Goal: Task Accomplishment & Management: Use online tool/utility

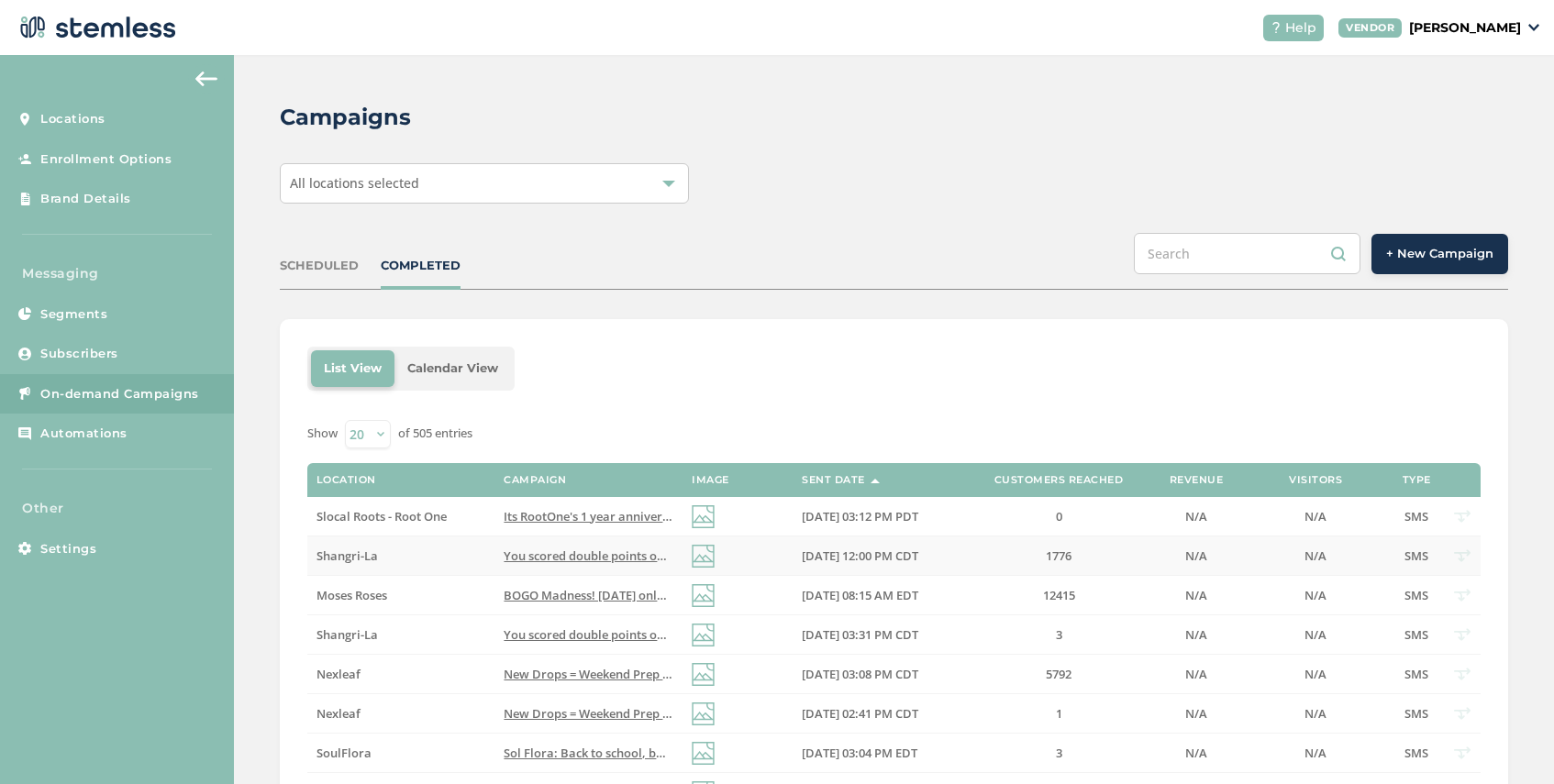
click at [532, 555] on span "You scored double points over [DATE] weekend! Click here to visit [GEOGRAPHIC_D…" at bounding box center [885, 556] width 764 height 17
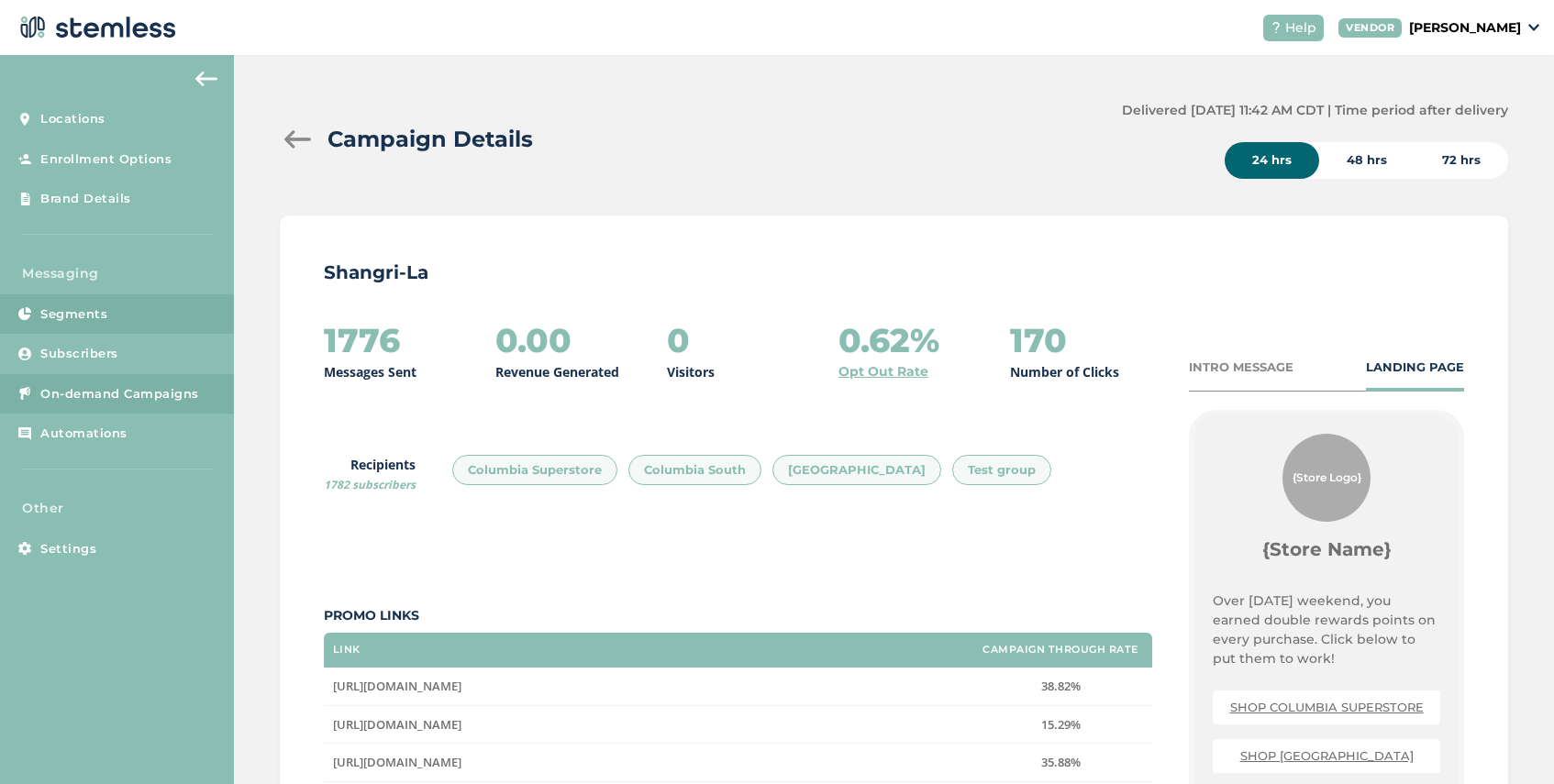
click at [103, 316] on span "Segments" at bounding box center [73, 315] width 67 height 19
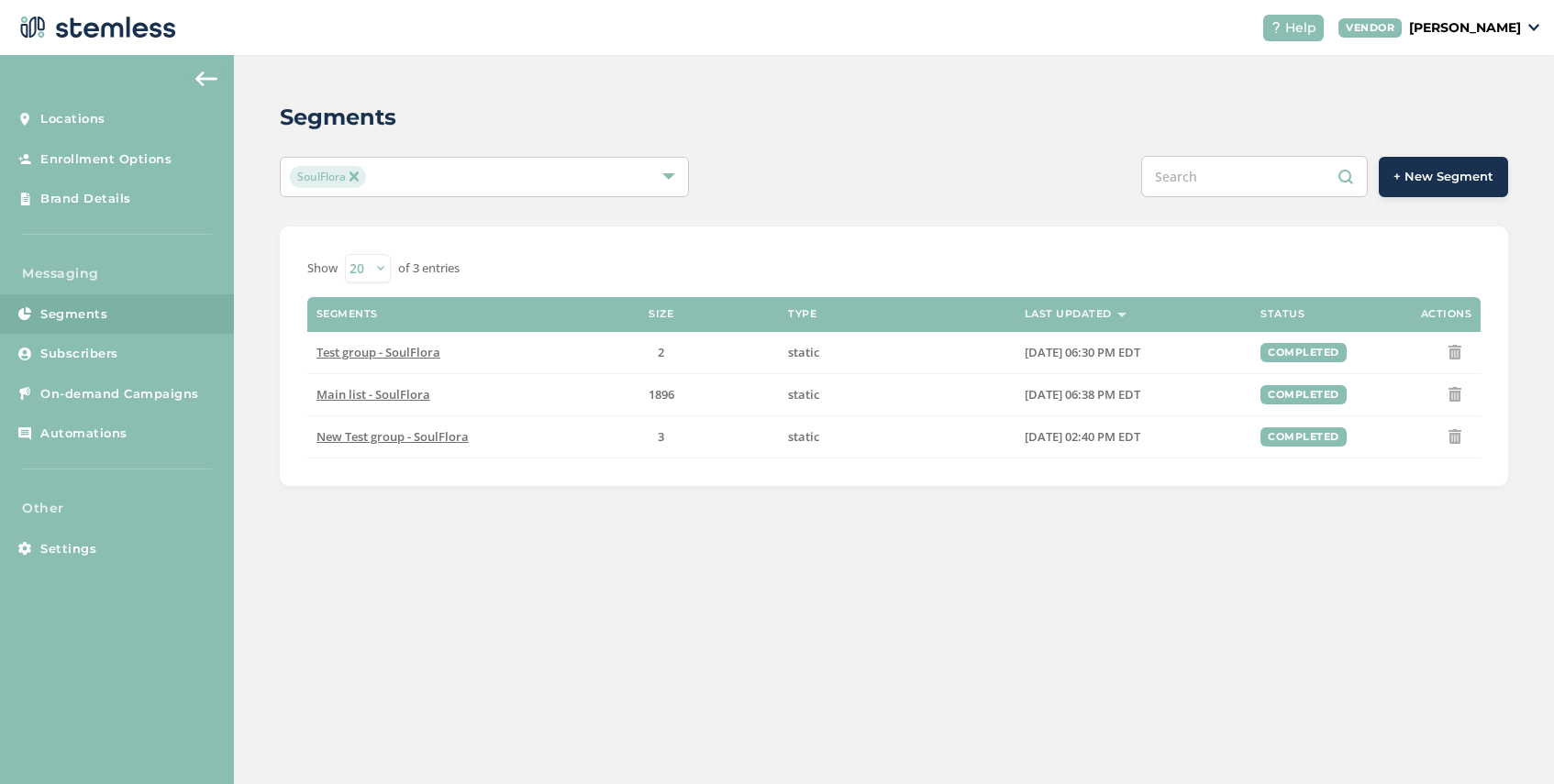
click at [1431, 184] on span "+ New Segment" at bounding box center [1443, 177] width 100 height 19
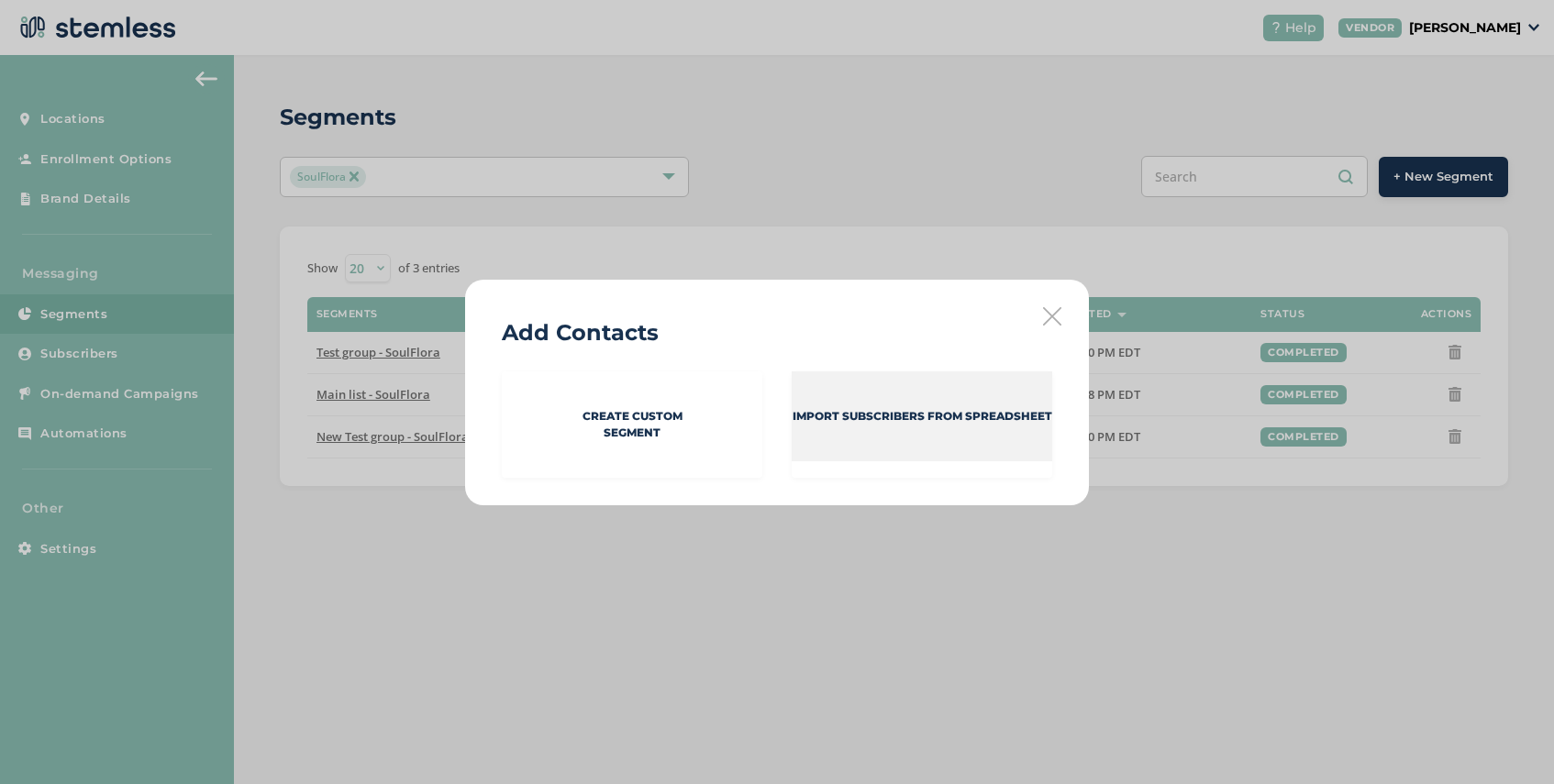
click at [899, 422] on p "Import Subscribers from spreadsheet" at bounding box center [922, 416] width 260 height 17
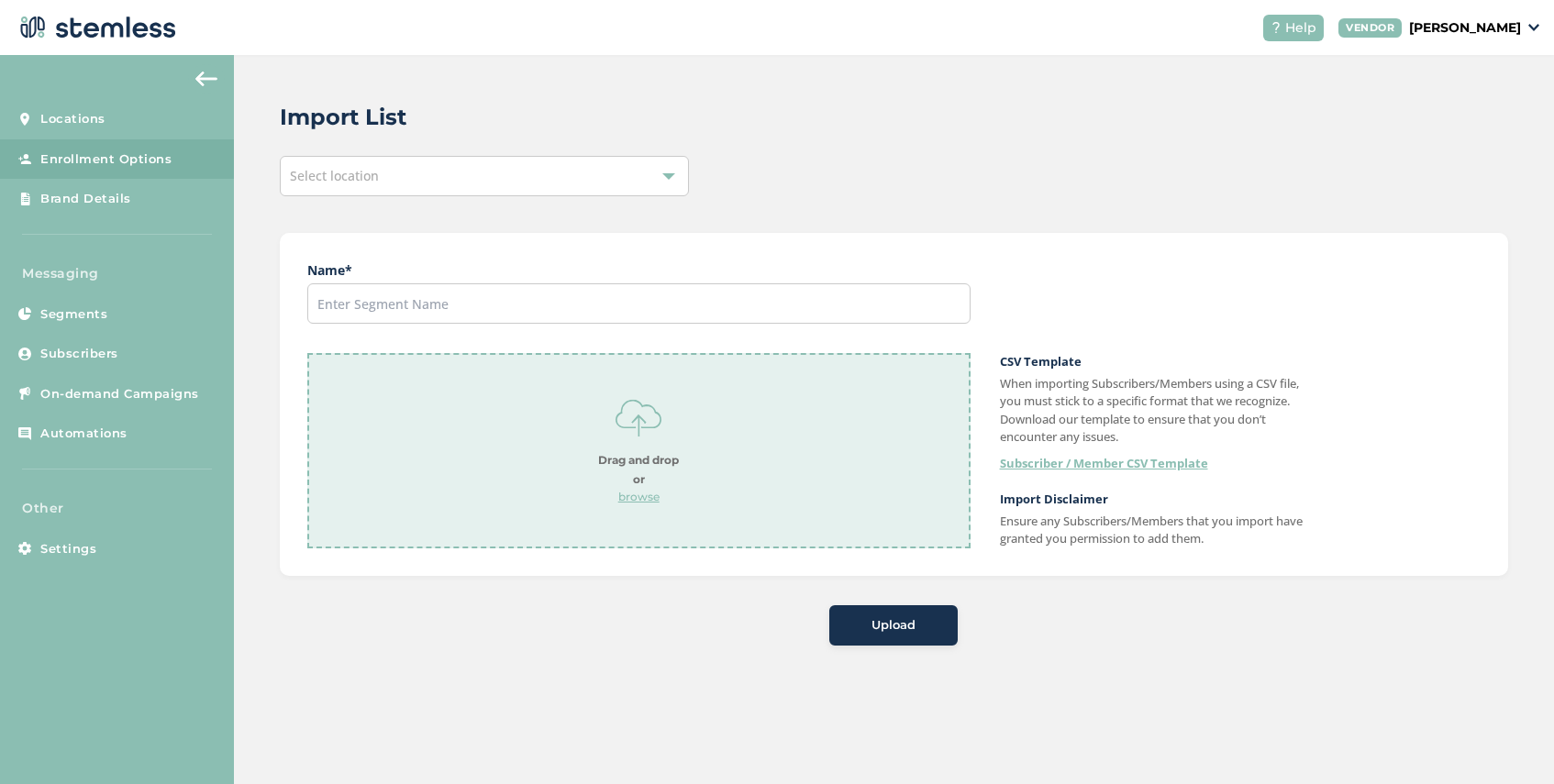
click at [380, 170] on div "Select location" at bounding box center [484, 175] width 409 height 40
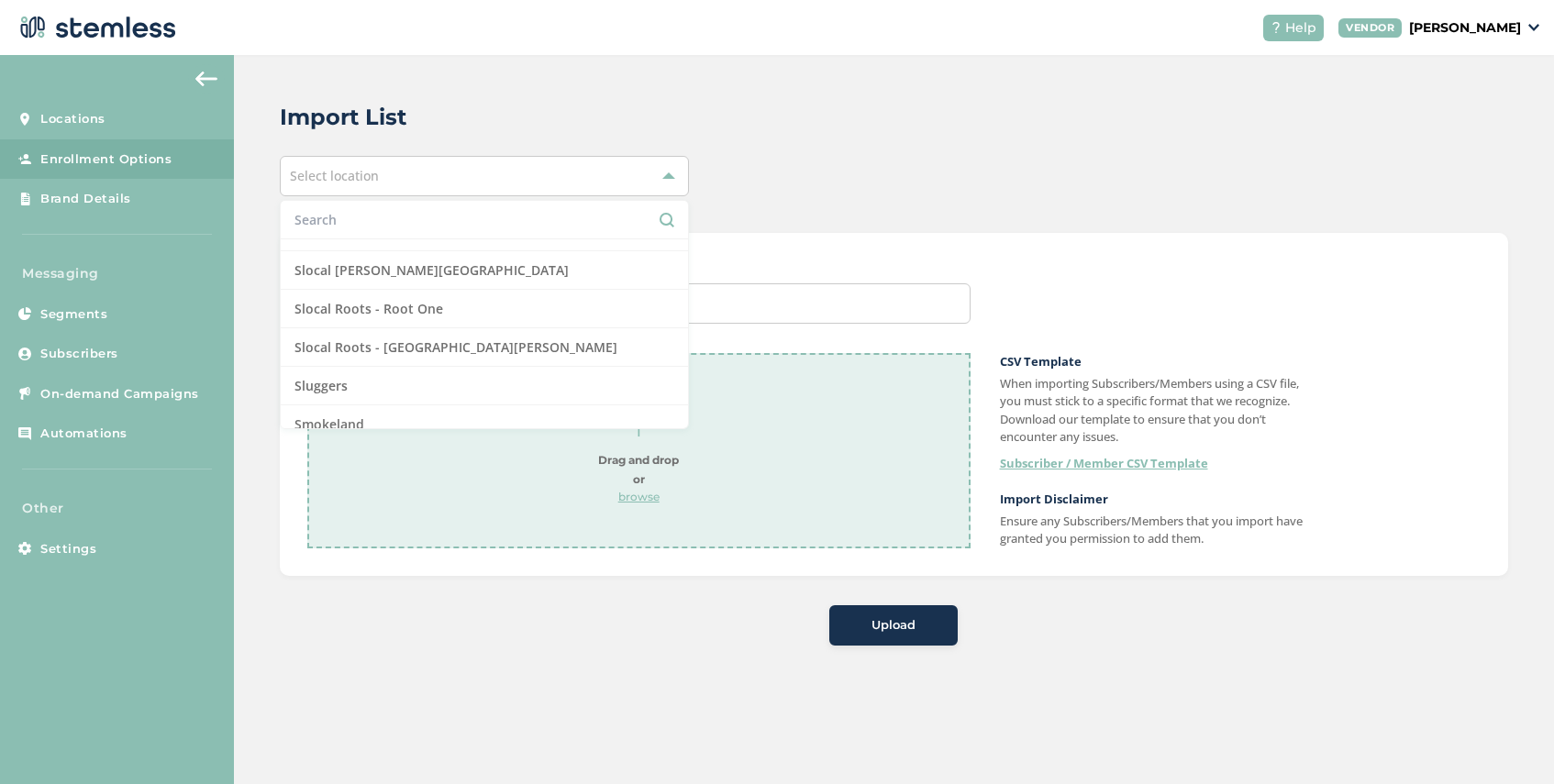
scroll to position [1599, 0]
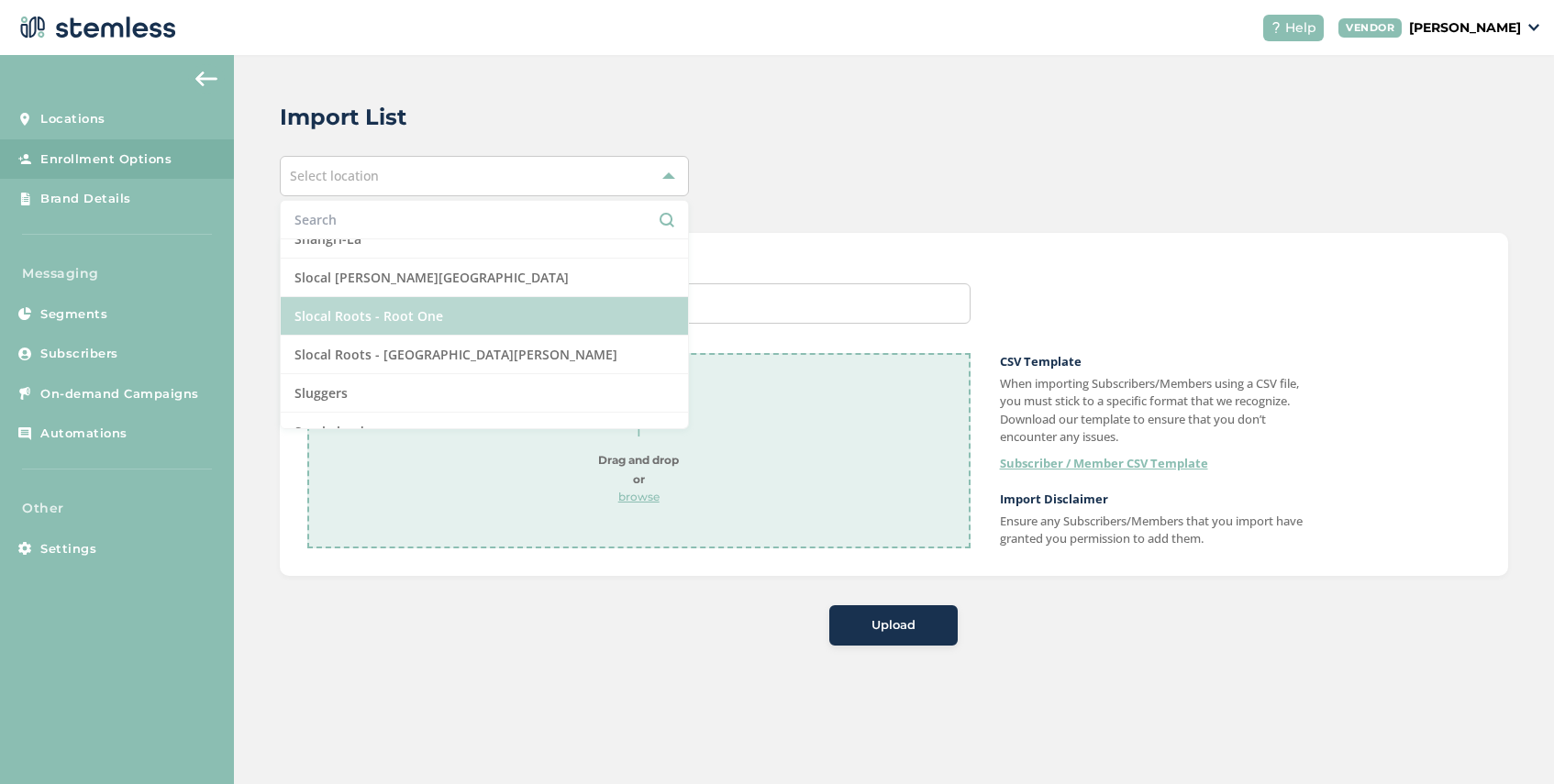
click at [491, 315] on li "Slocal Roots - Root One" at bounding box center [484, 316] width 407 height 38
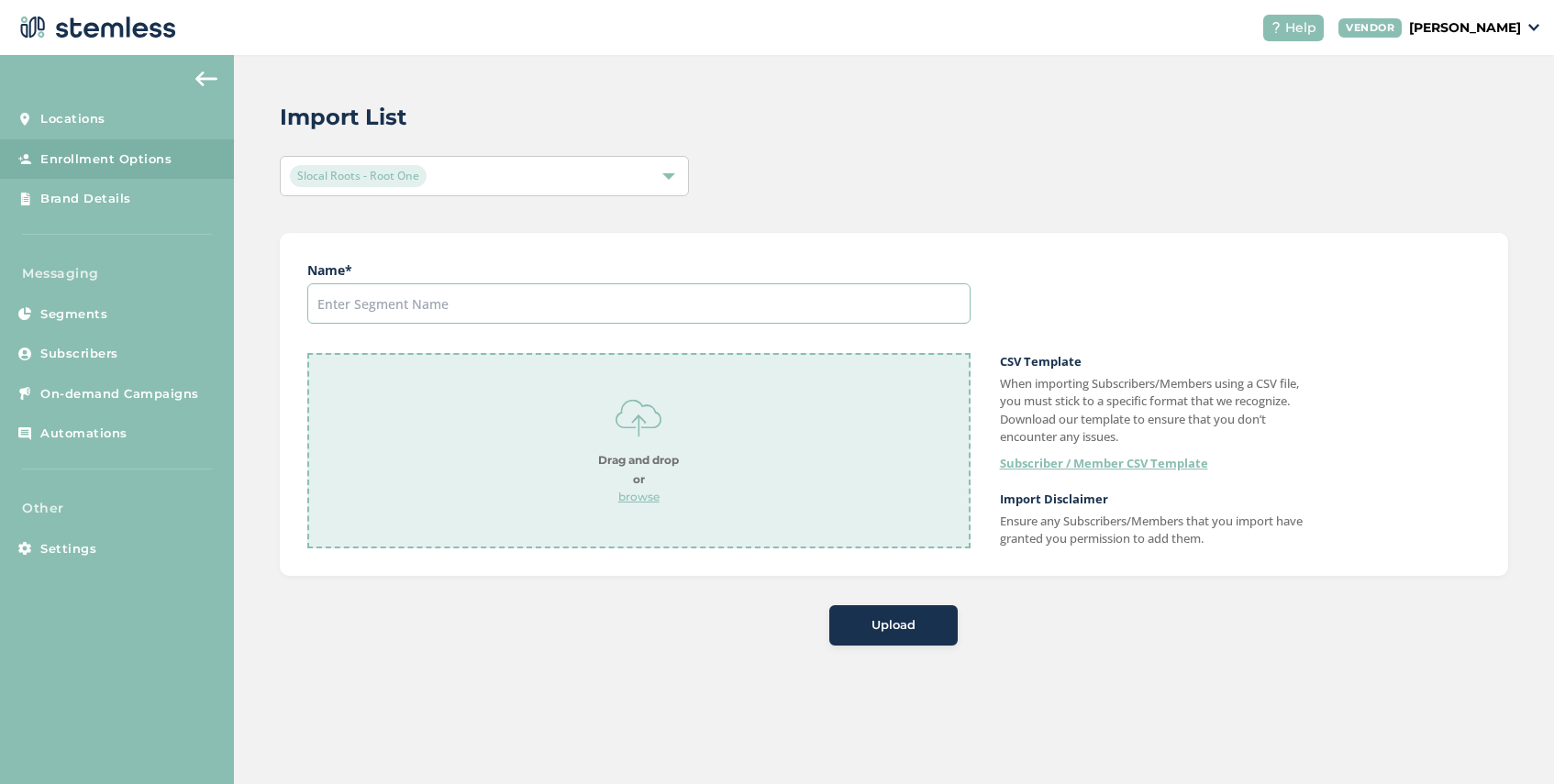
click at [436, 314] on input "text" at bounding box center [639, 303] width 663 height 40
type input "[DATE]"
click at [645, 498] on p "browse" at bounding box center [639, 497] width 81 height 17
click at [893, 635] on button "Upload" at bounding box center [893, 626] width 128 height 40
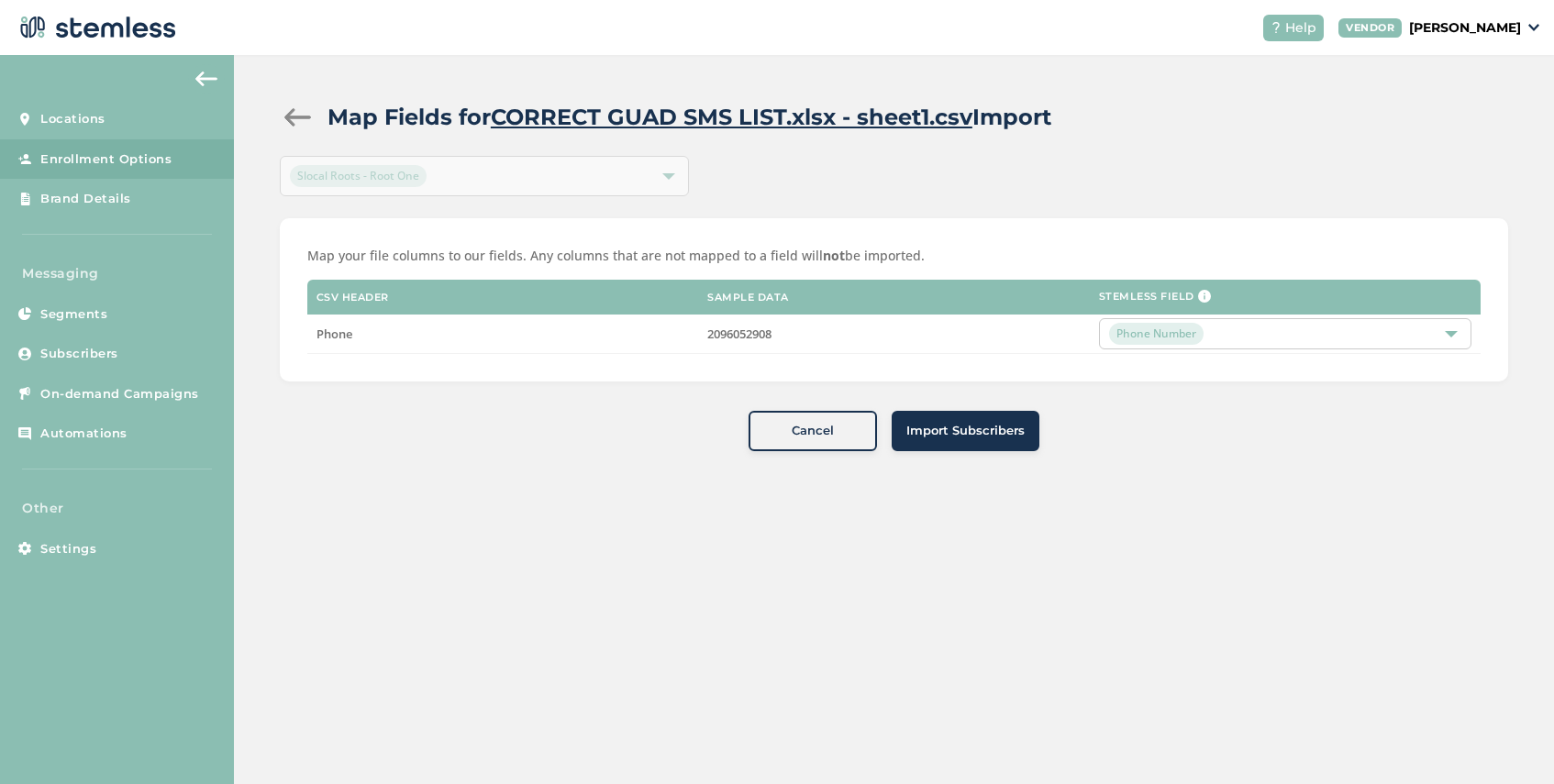
click at [962, 449] on button "Import Subscribers" at bounding box center [965, 430] width 147 height 40
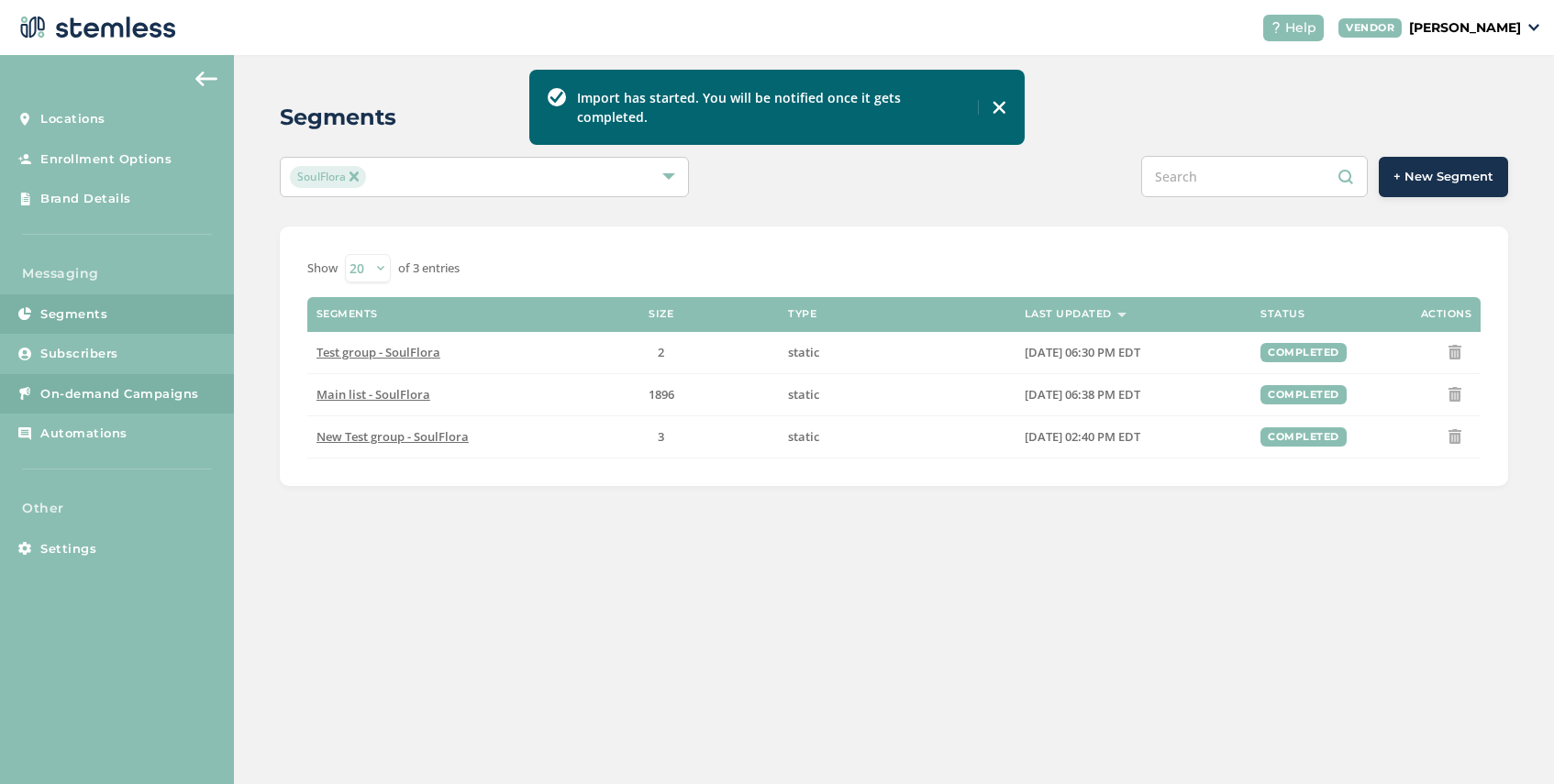
click at [159, 398] on span "On-demand Campaigns" at bounding box center [119, 395] width 158 height 19
